Goal: Task Accomplishment & Management: Manage account settings

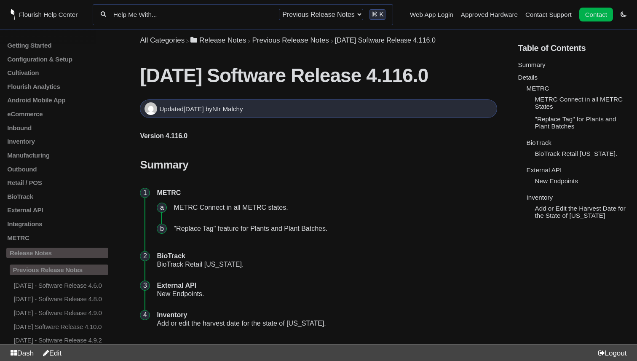
scroll to position [56, 0]
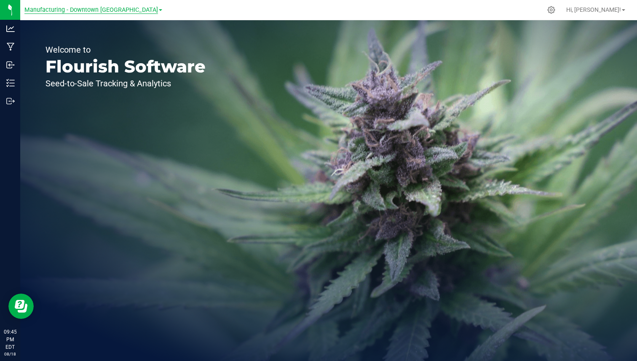
click at [75, 8] on span "Manufacturing - Downtown [GEOGRAPHIC_DATA]" at bounding box center [90, 10] width 133 height 8
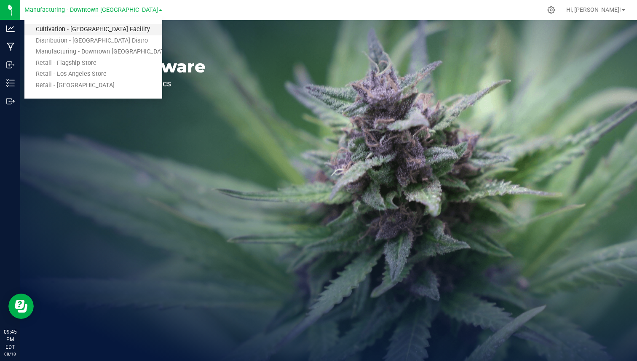
click at [62, 33] on link "Cultivation - [GEOGRAPHIC_DATA] Facility" at bounding box center [93, 29] width 138 height 11
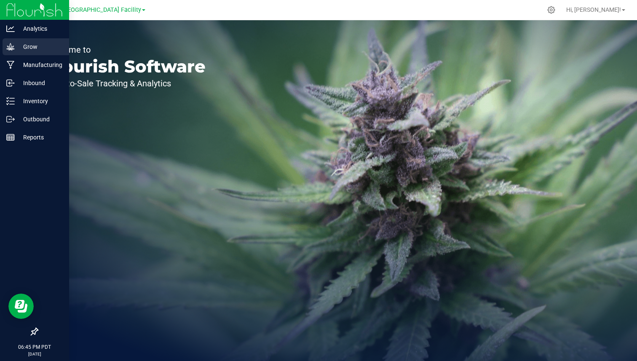
click at [49, 44] on p "Grow" at bounding box center [40, 47] width 51 height 10
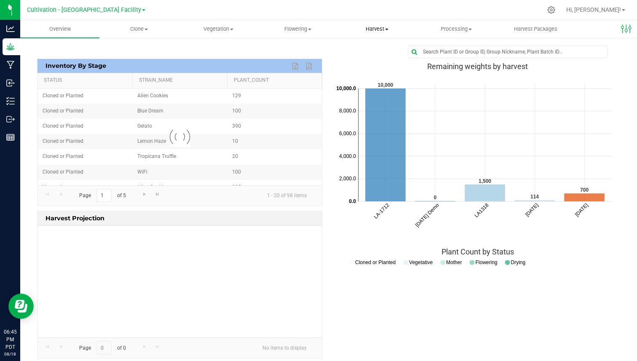
click at [395, 29] on span "Harvest" at bounding box center [377, 29] width 78 height 8
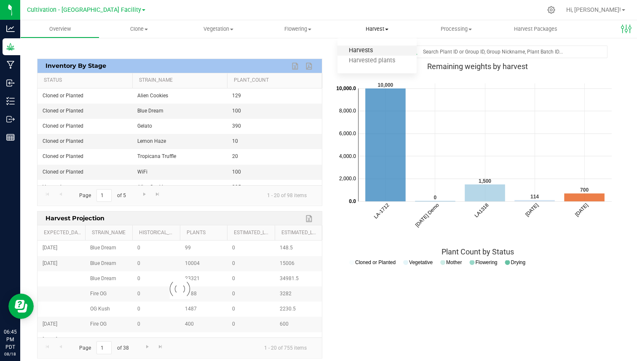
click at [363, 47] on span "Harvests" at bounding box center [360, 50] width 47 height 7
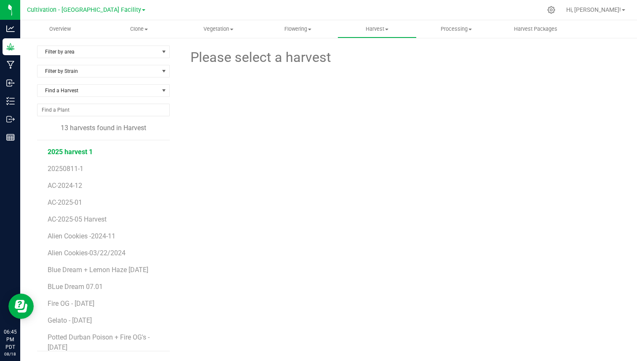
click at [88, 148] on span "2025 harvest 1" at bounding box center [70, 152] width 45 height 8
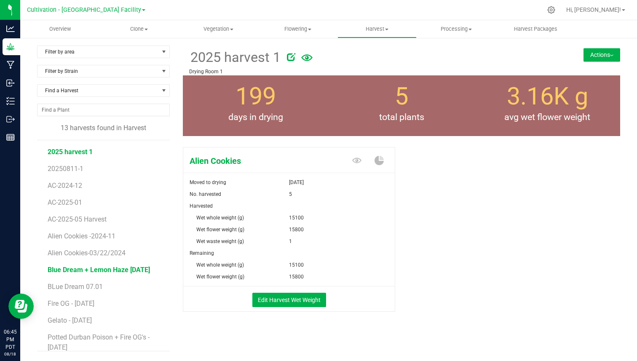
click at [98, 267] on span "Blue Dream + Lemon Haze [DATE]" at bounding box center [99, 270] width 102 height 8
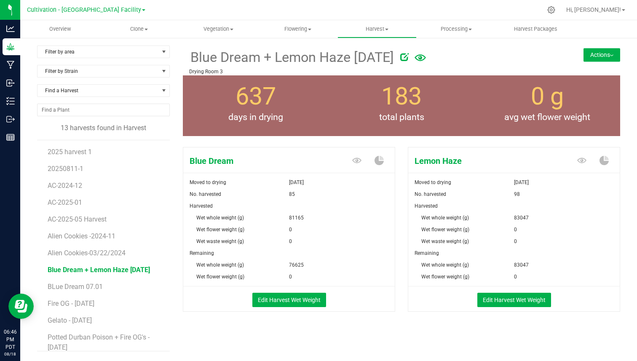
click at [408, 56] on icon at bounding box center [404, 57] width 8 height 8
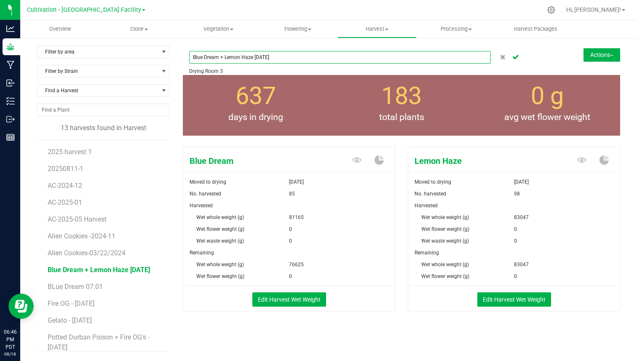
click at [249, 59] on input "Blue Dream + Lemon Haze [DATE]" at bounding box center [339, 57] width 301 height 13
drag, startPoint x: 249, startPoint y: 59, endPoint x: 208, endPoint y: 58, distance: 41.3
click at [208, 58] on input "Blue Dream + Lemon Haze [DATE]" at bounding box center [339, 57] width 301 height 13
click at [197, 59] on input "Blue Dream + Lemon Haze [DATE]" at bounding box center [339, 57] width 301 height 13
type input "Multi-Strain Harvest [DATE]"
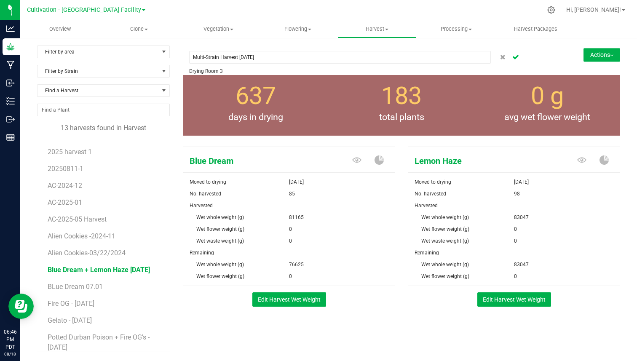
click at [515, 60] on button "Cancel button" at bounding box center [515, 57] width 12 height 12
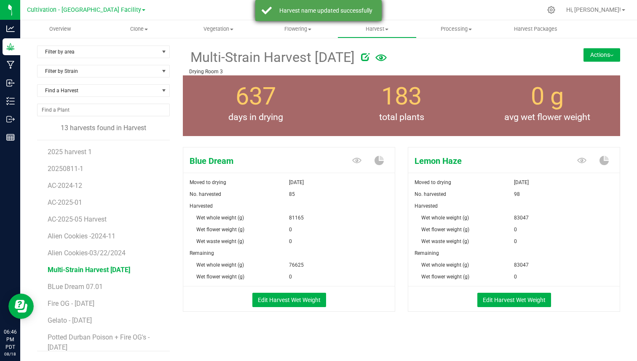
click at [362, 11] on div "Harvest name updated successfully" at bounding box center [325, 10] width 99 height 8
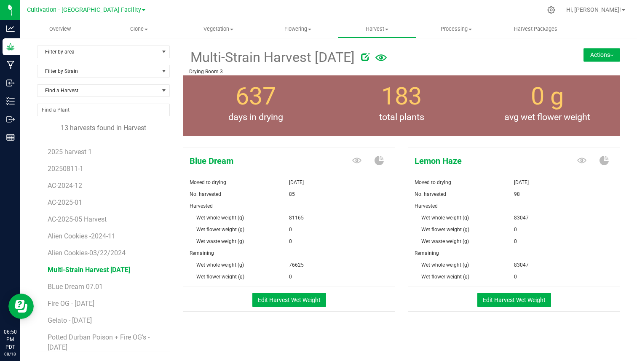
click at [346, 92] on div "183 total plants" at bounding box center [401, 105] width 146 height 61
click at [267, 91] on span "637" at bounding box center [255, 96] width 40 height 28
click at [246, 107] on span "637" at bounding box center [255, 96] width 40 height 28
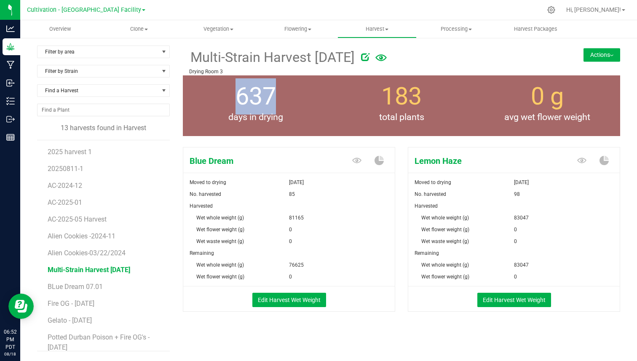
drag, startPoint x: 231, startPoint y: 95, endPoint x: 295, endPoint y: 107, distance: 64.8
click at [296, 108] on div "637 days in drying" at bounding box center [256, 105] width 146 height 61
click at [309, 107] on div "637 days in drying" at bounding box center [256, 105] width 146 height 61
click at [199, 215] on span "Wet whole weight (g)" at bounding box center [220, 218] width 48 height 6
drag, startPoint x: 199, startPoint y: 215, endPoint x: 239, endPoint y: 215, distance: 40.4
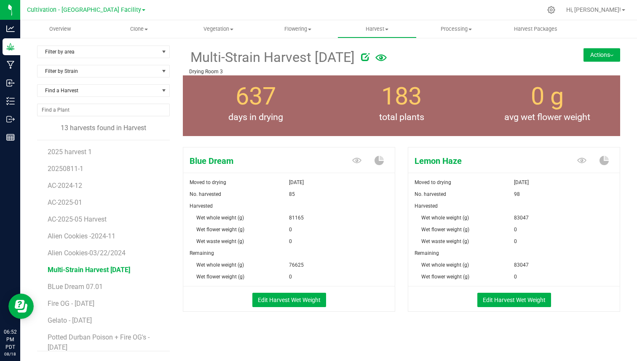
click at [240, 215] on span "Wet whole weight (g)" at bounding box center [220, 218] width 48 height 6
copy form "Moved to drying [DATE] No. harvested 85 Harvested Wet whole weight (g) 81165 We…"
drag, startPoint x: 187, startPoint y: 183, endPoint x: 291, endPoint y: 273, distance: 137.6
click at [291, 273] on form "Moved to drying [DATE] No. harvested 85 Harvested Wet whole weight (g) 81165 We…" at bounding box center [288, 243] width 211 height 135
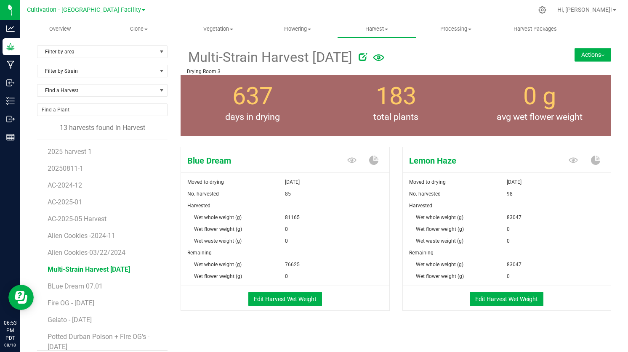
click at [220, 172] on div "Blue Dream" at bounding box center [285, 159] width 208 height 25
click at [189, 183] on span "Moved to drying" at bounding box center [205, 182] width 37 height 6
drag, startPoint x: 189, startPoint y: 183, endPoint x: 213, endPoint y: 184, distance: 24.0
click at [213, 184] on span "Moved to drying" at bounding box center [205, 182] width 37 height 6
copy span "Moved to drying"
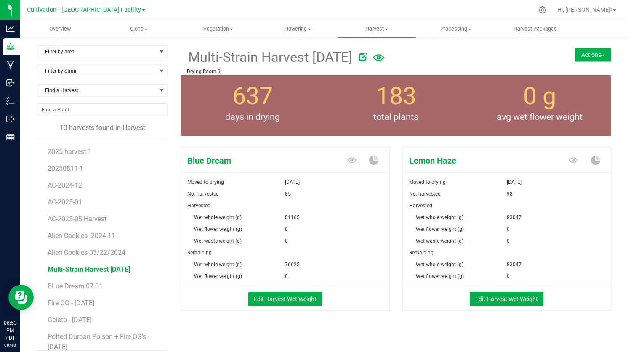
click at [198, 219] on span "Wet whole weight (g)" at bounding box center [218, 218] width 48 height 6
drag, startPoint x: 198, startPoint y: 219, endPoint x: 239, endPoint y: 219, distance: 40.8
click at [240, 219] on span "Wet whole weight (g)" at bounding box center [218, 218] width 48 height 6
click at [290, 218] on span "81165" at bounding box center [292, 218] width 15 height 12
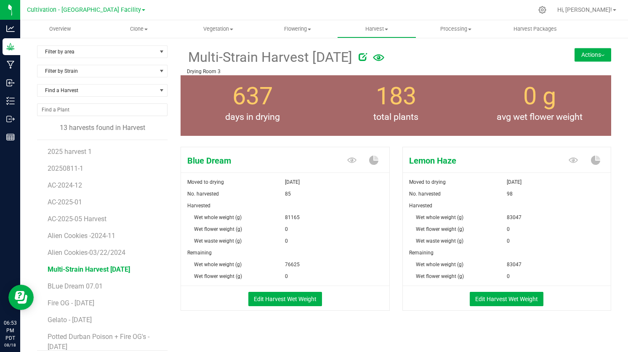
copy span "81165"
